Goal: Transaction & Acquisition: Purchase product/service

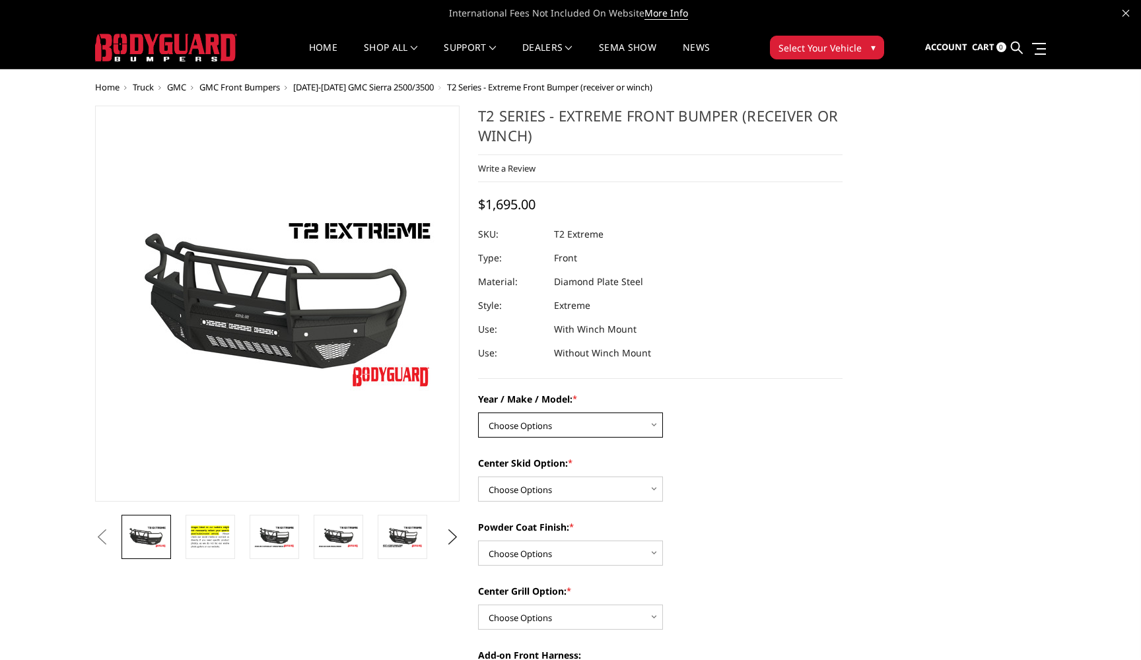
select select "4447"
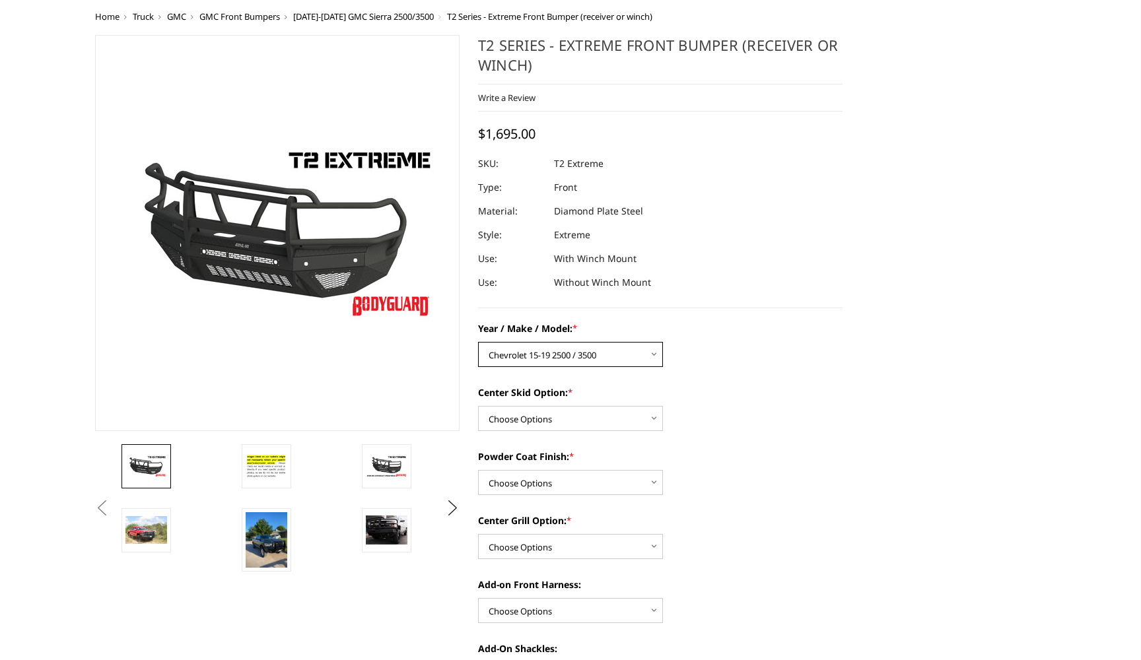
scroll to position [84, 0]
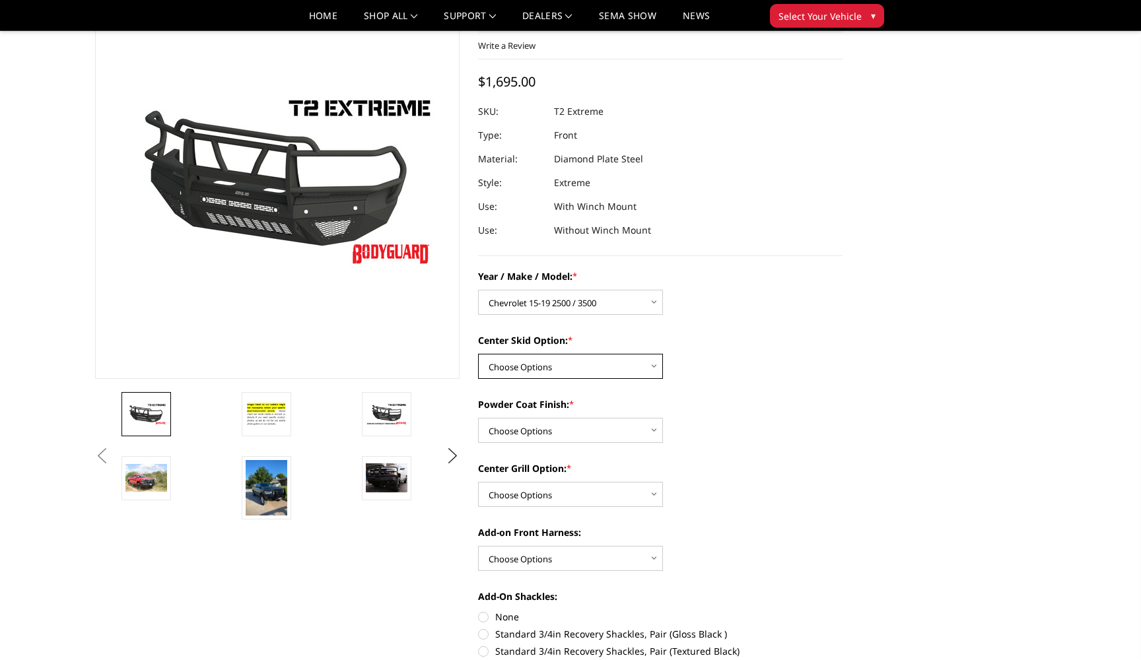
select select "4462"
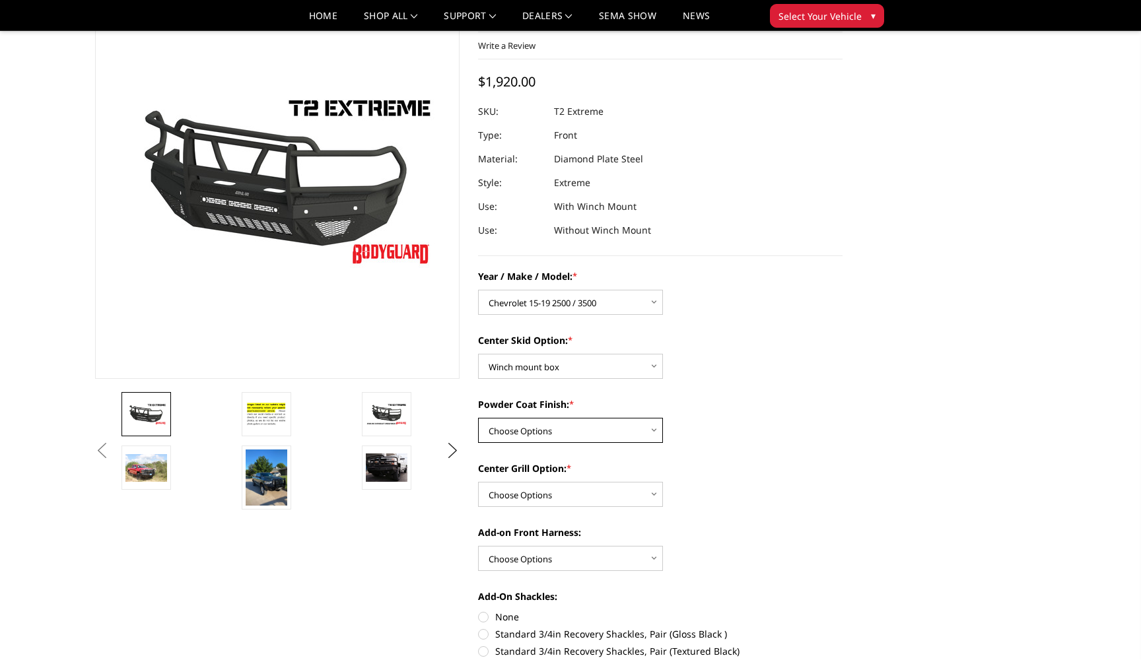
select select "4465"
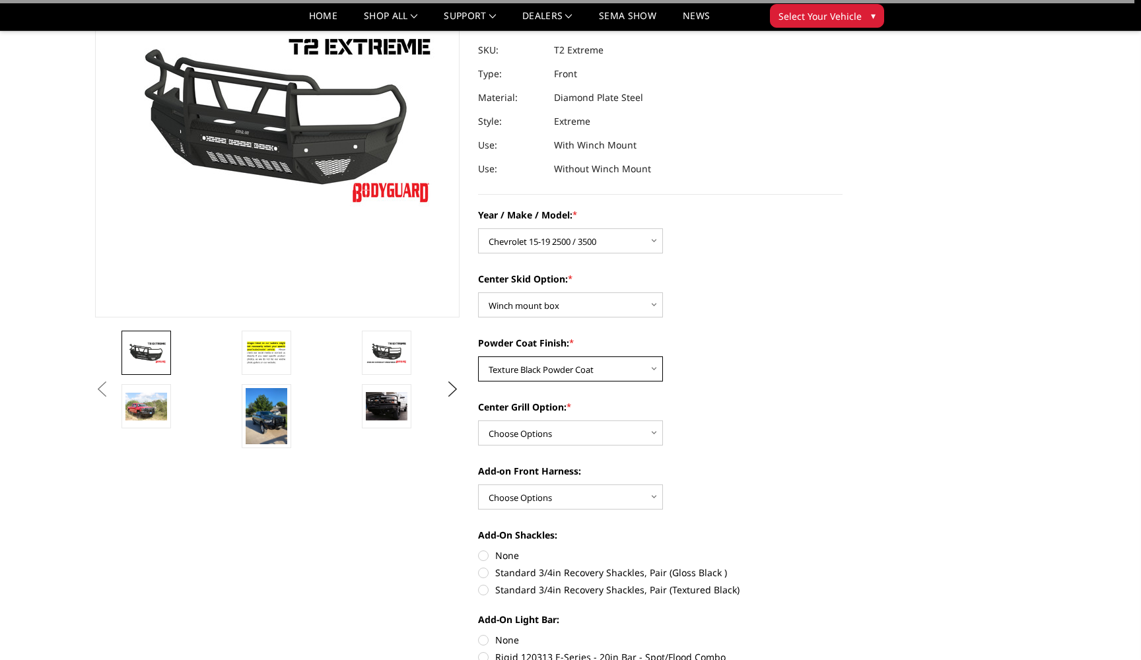
scroll to position [151, 0]
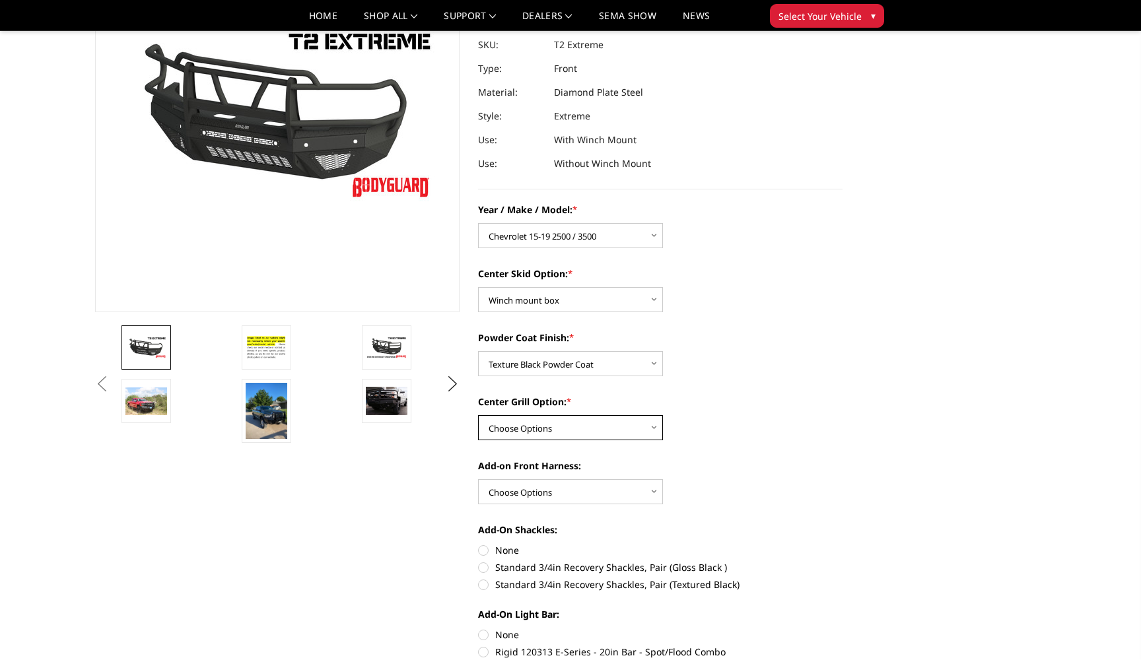
select select "4482"
select select "4469"
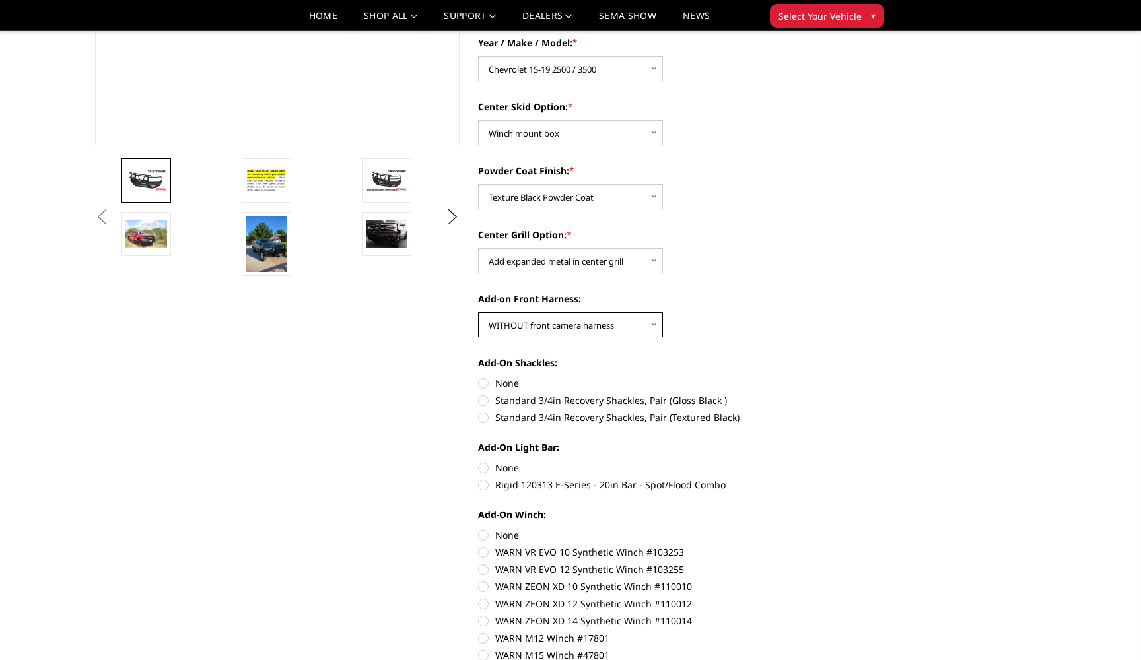
scroll to position [390, 0]
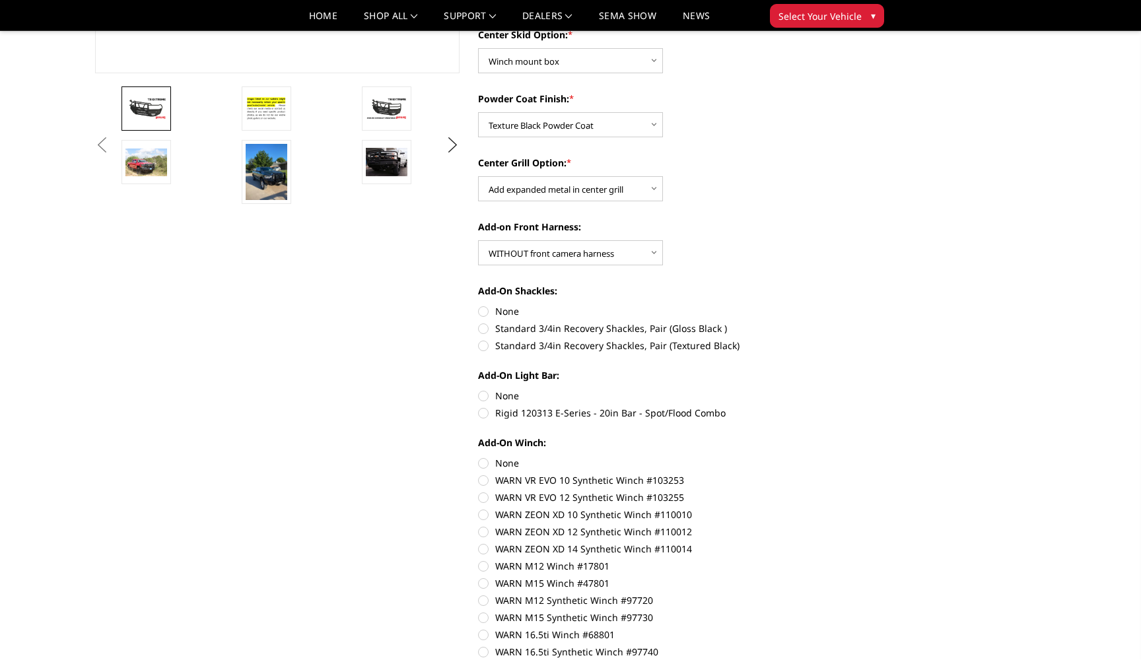
click at [482, 314] on label "None" at bounding box center [660, 311] width 364 height 14
click at [479, 305] on input "None" at bounding box center [478, 304] width 1 height 1
radio input "true"
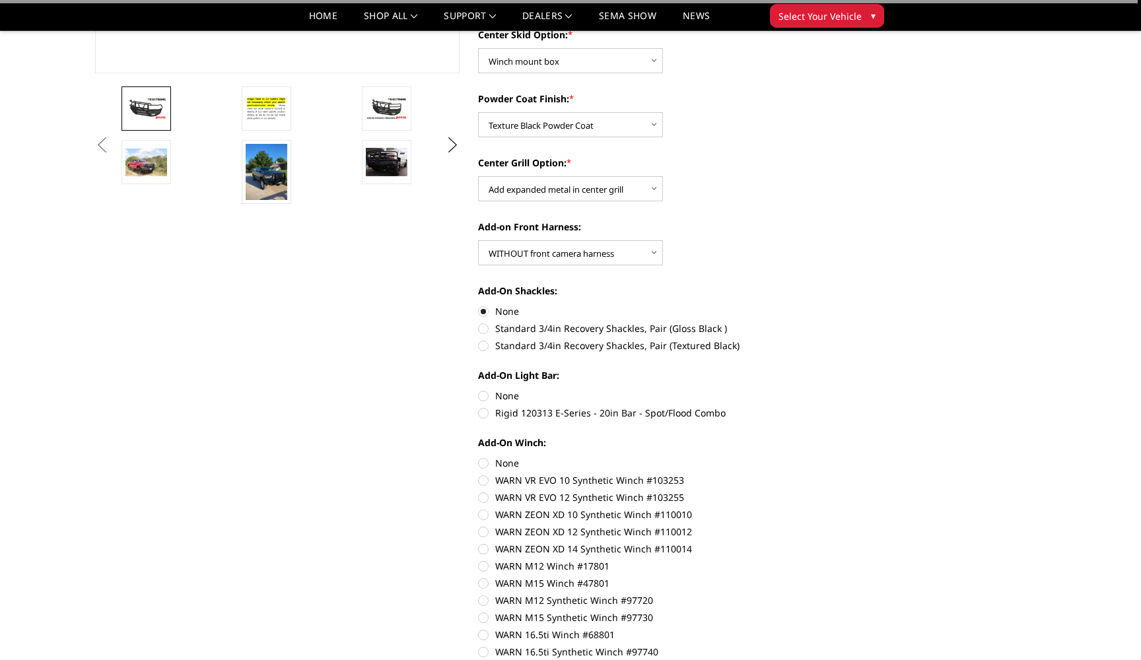
click at [482, 393] on label "None" at bounding box center [660, 396] width 364 height 14
click at [479, 390] on input "None" at bounding box center [478, 389] width 1 height 1
radio input "true"
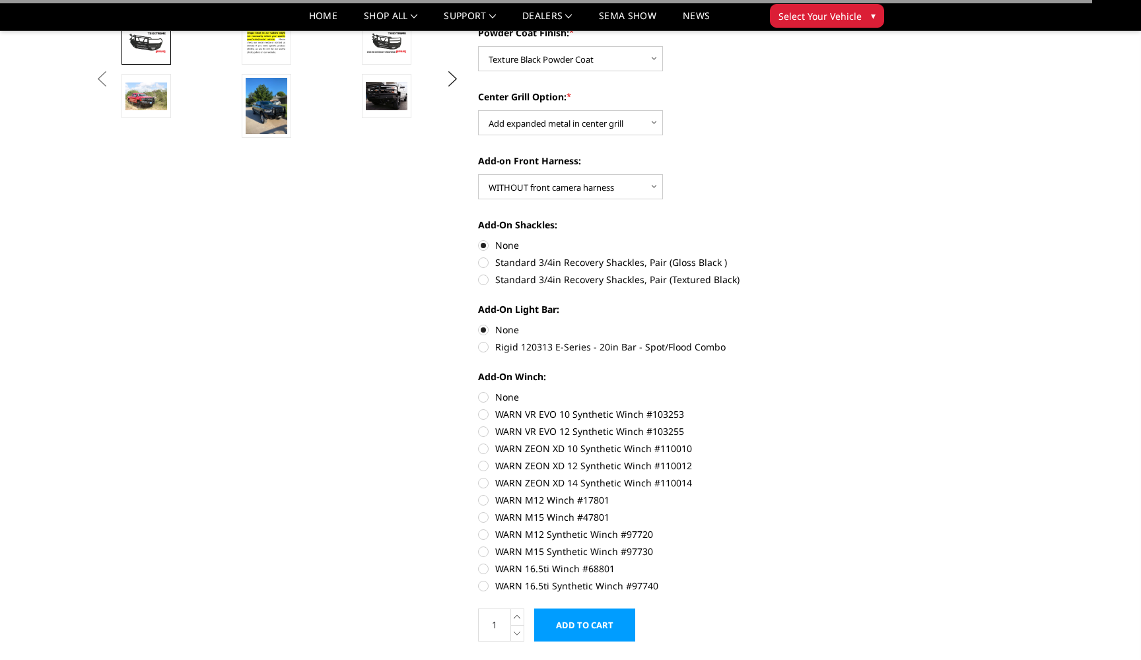
scroll to position [496, 0]
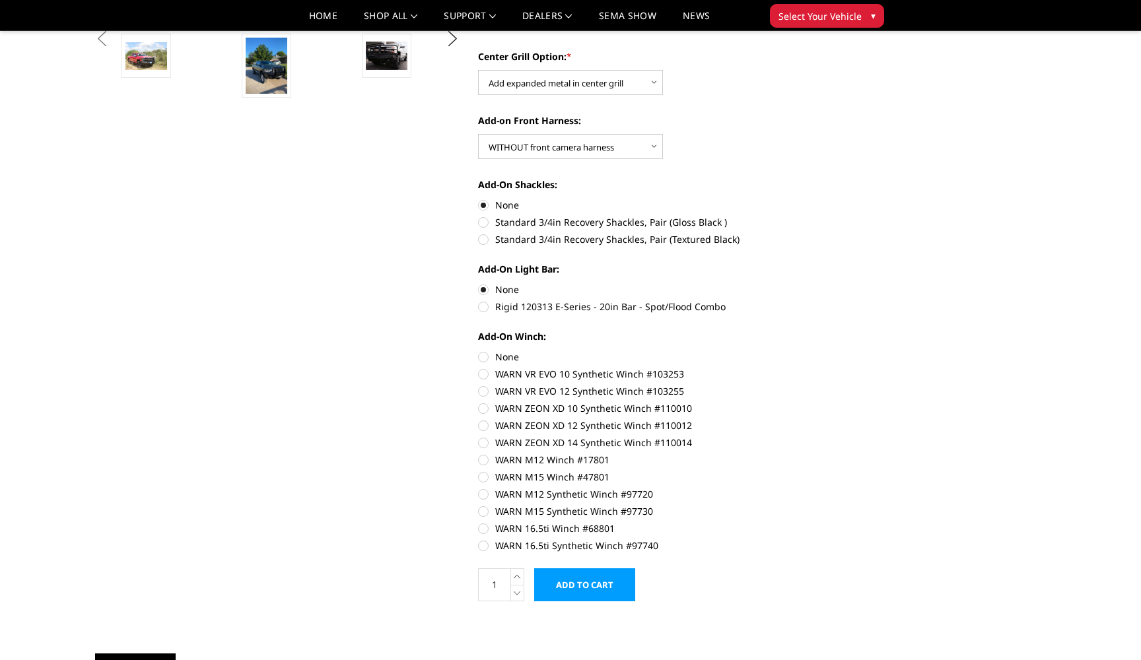
click at [488, 353] on label "None" at bounding box center [660, 357] width 364 height 14
click at [479, 351] on input "None" at bounding box center [478, 350] width 1 height 1
radio input "true"
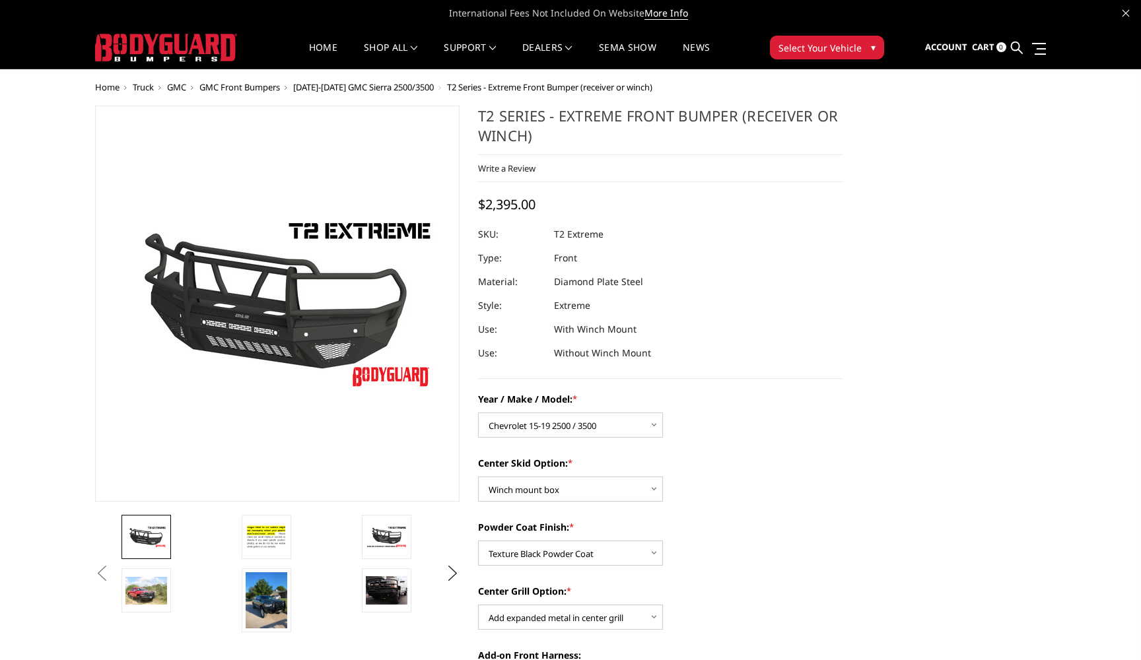
scroll to position [0, 0]
